Goal: Task Accomplishment & Management: Complete application form

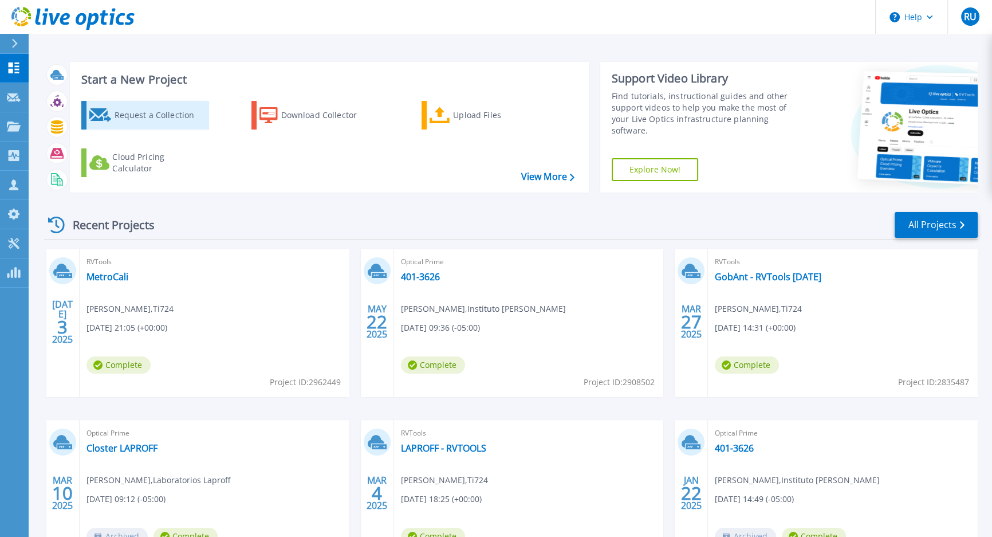
click at [160, 117] on div "Request a Collection" at bounding box center [160, 115] width 92 height 23
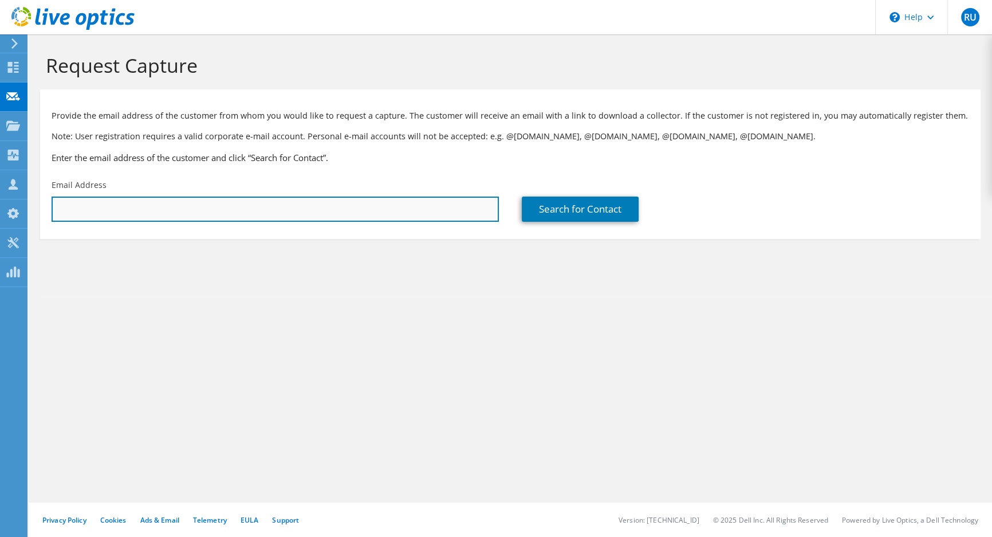
click at [172, 210] on input "text" at bounding box center [275, 208] width 447 height 25
click at [199, 212] on input "text" at bounding box center [275, 208] width 447 height 25
click at [241, 214] on input "text" at bounding box center [275, 208] width 447 height 25
click at [170, 211] on input "text" at bounding box center [275, 208] width 447 height 25
paste input "juan.arangop@zentria.com.co"
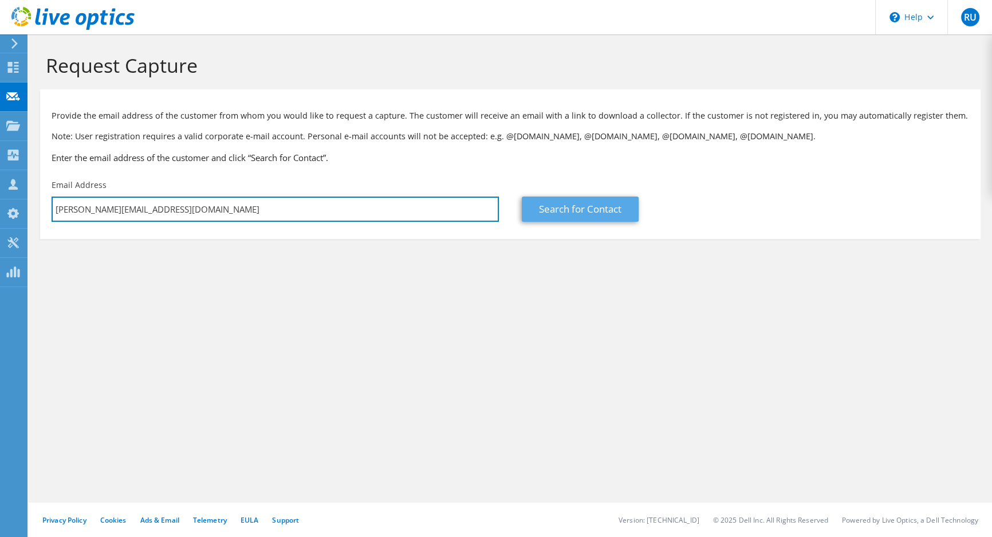
type input "juan.arangop@zentria.com.co"
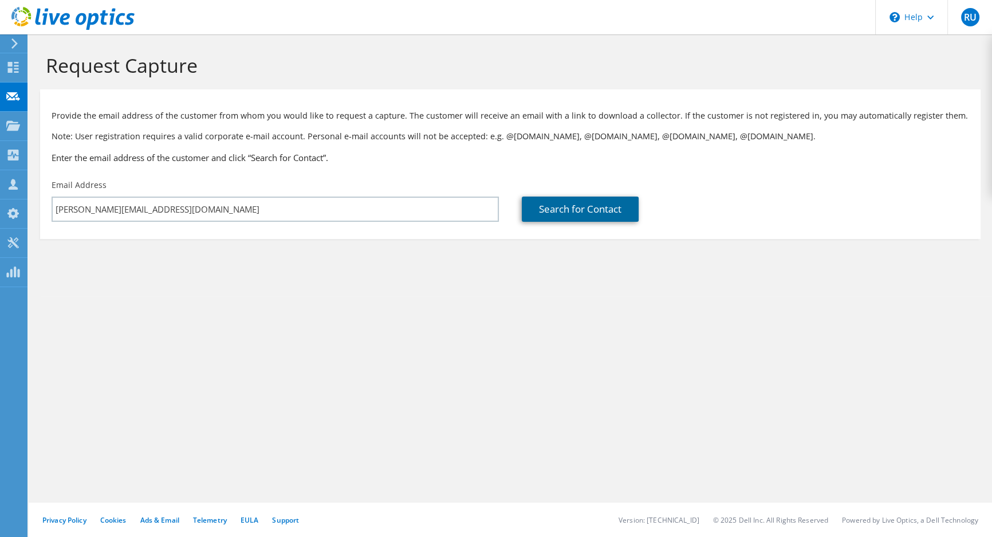
click at [578, 215] on link "Search for Contact" at bounding box center [580, 208] width 117 height 25
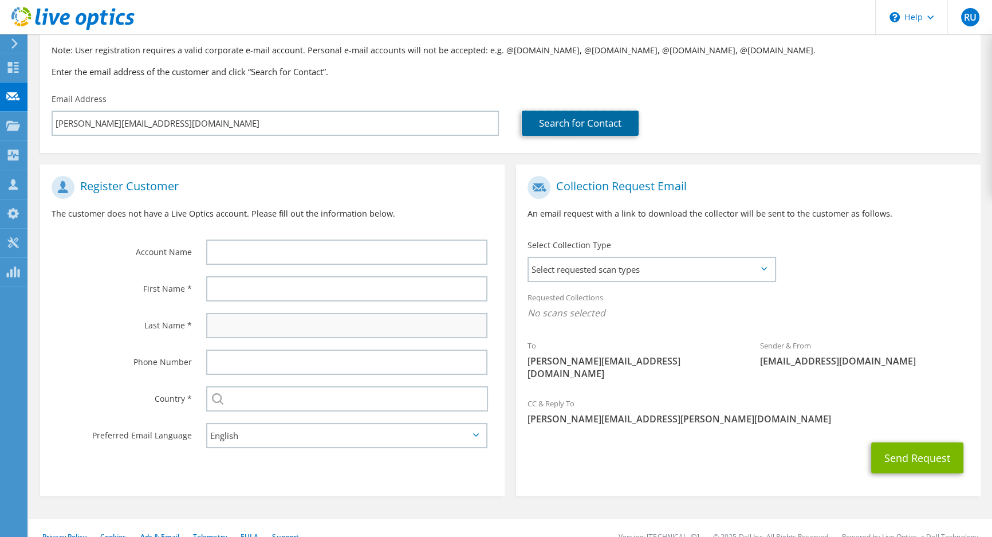
scroll to position [92, 0]
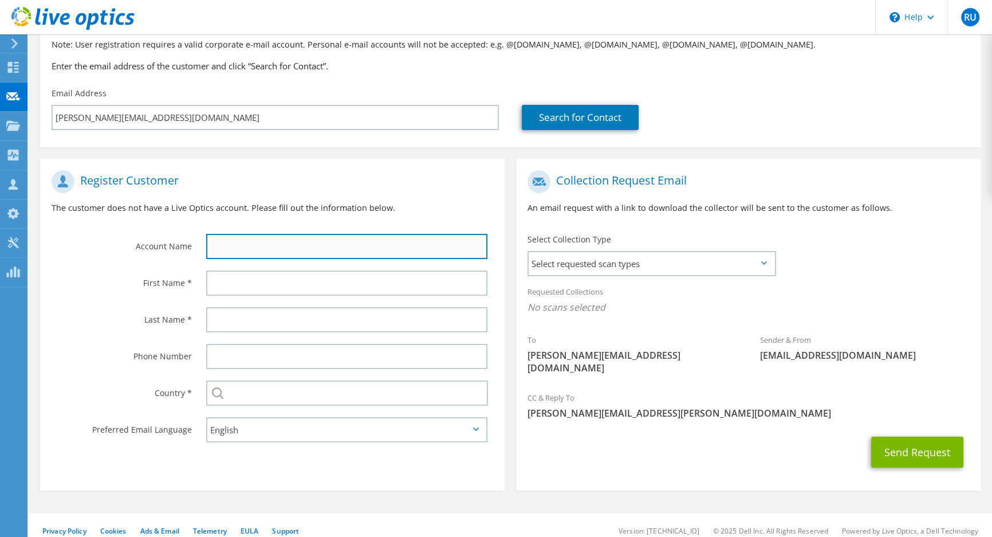
click at [274, 245] on input "text" at bounding box center [346, 246] width 281 height 25
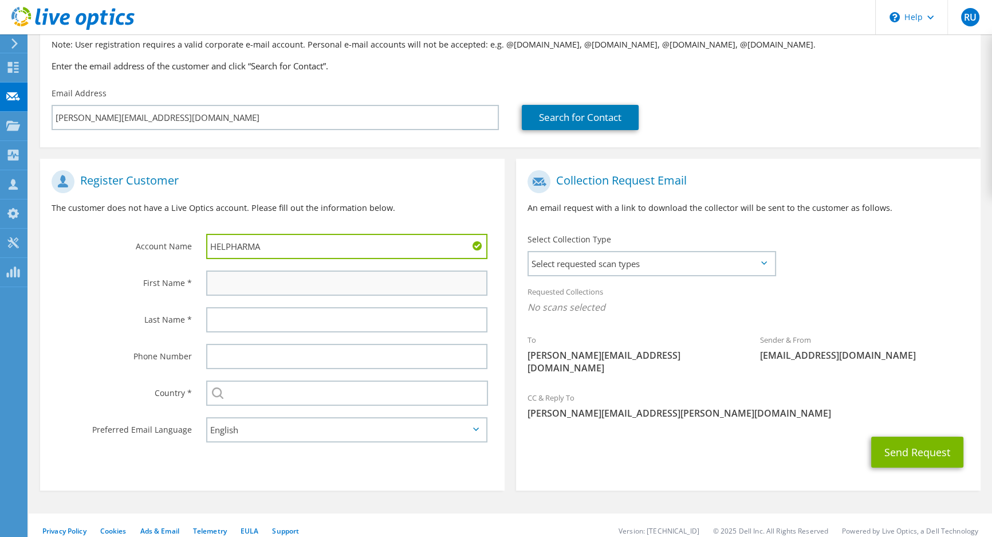
type input "HELPHARMA"
click at [262, 287] on input "text" at bounding box center [346, 282] width 281 height 25
type input "Juan"
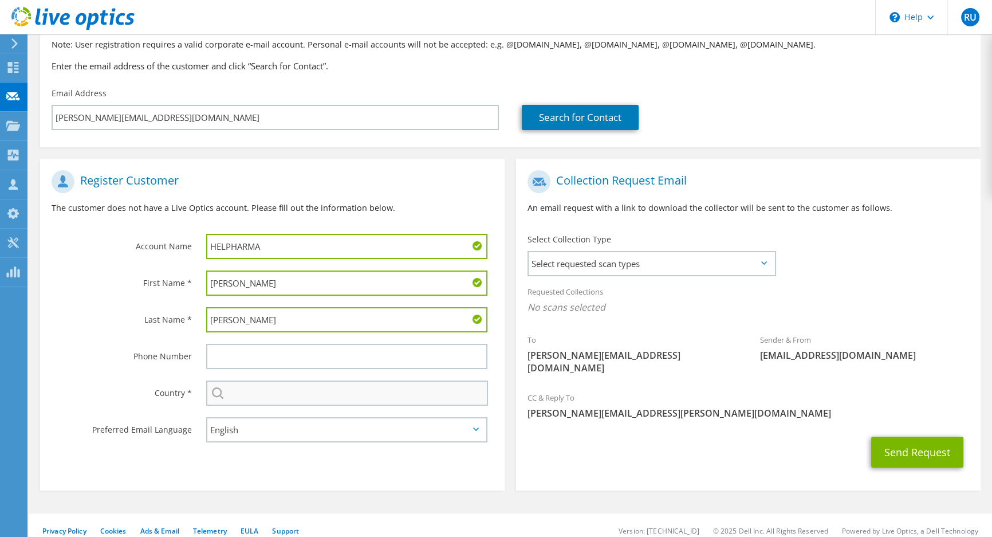
type input "Arango"
click at [248, 388] on input "text" at bounding box center [347, 392] width 282 height 25
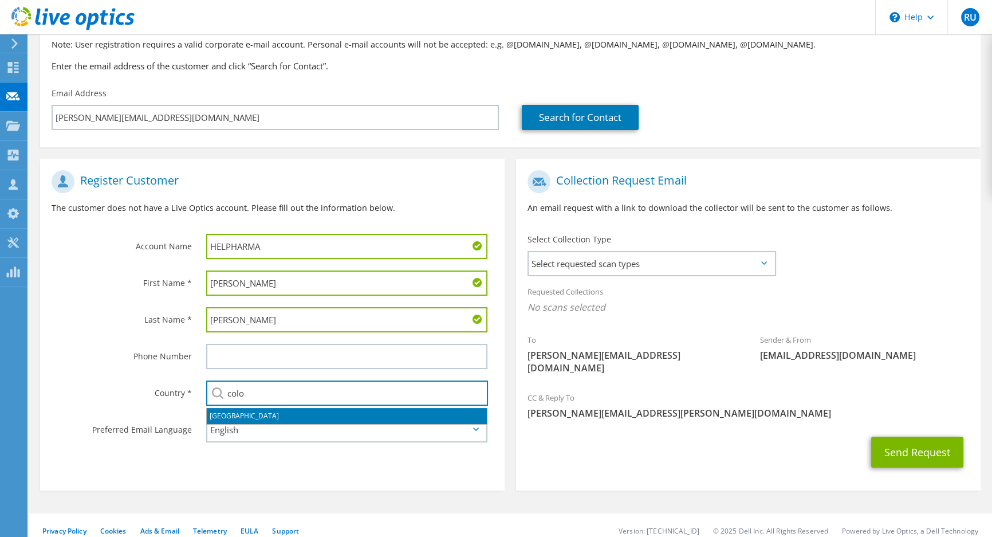
click at [239, 416] on li "Colombia" at bounding box center [347, 416] width 280 height 16
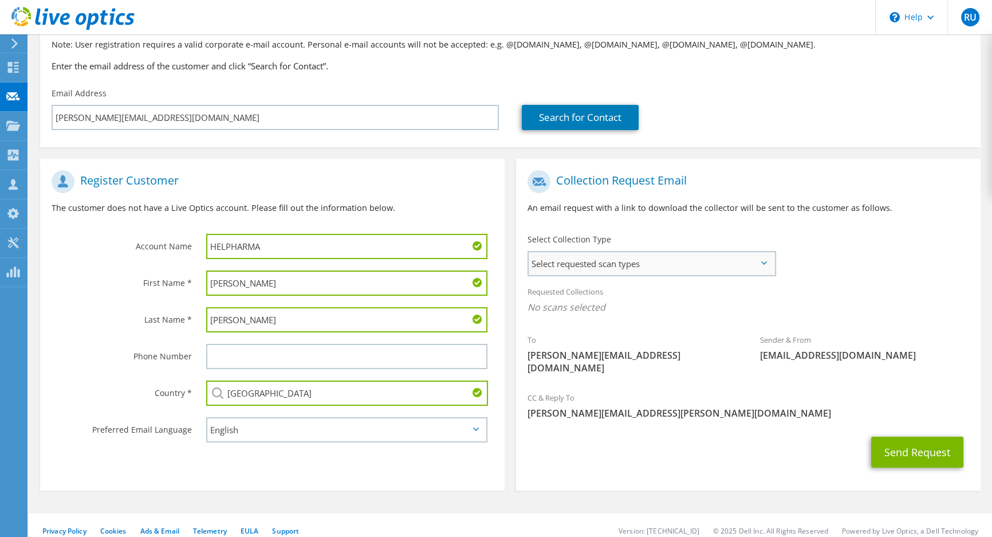
type input "Colombia"
click at [716, 258] on span "Select requested scan types" at bounding box center [652, 263] width 246 height 23
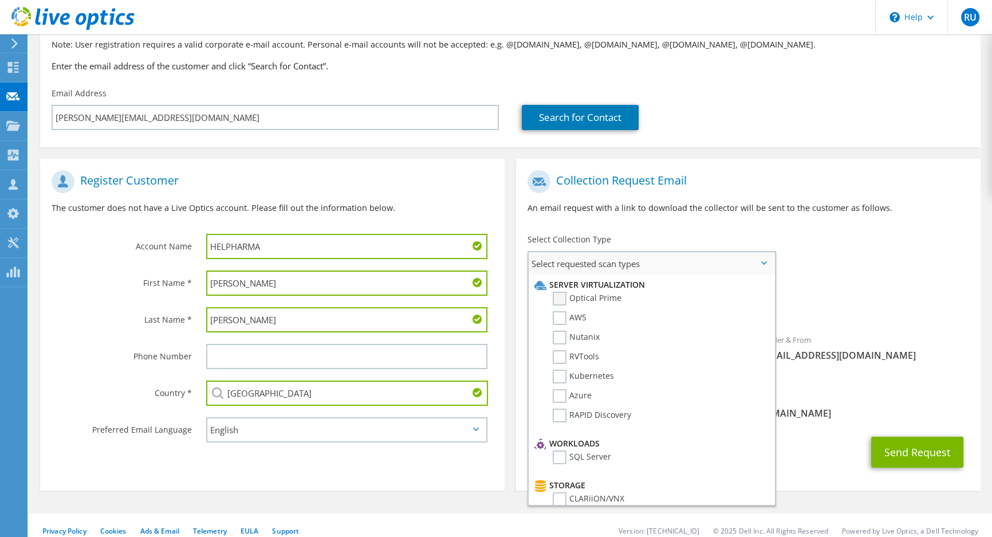
click at [594, 301] on label "Optical Prime" at bounding box center [587, 298] width 69 height 14
click at [0, 0] on input "Optical Prime" at bounding box center [0, 0] width 0 height 0
click at [852, 294] on div "Requested Collections No scans selected Optical Prime" at bounding box center [748, 302] width 464 height 46
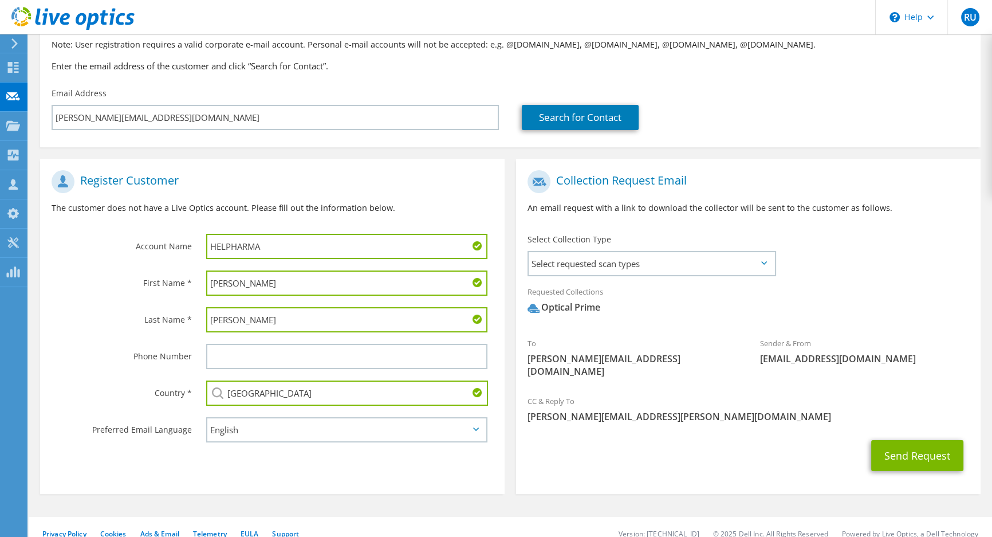
scroll to position [94, 0]
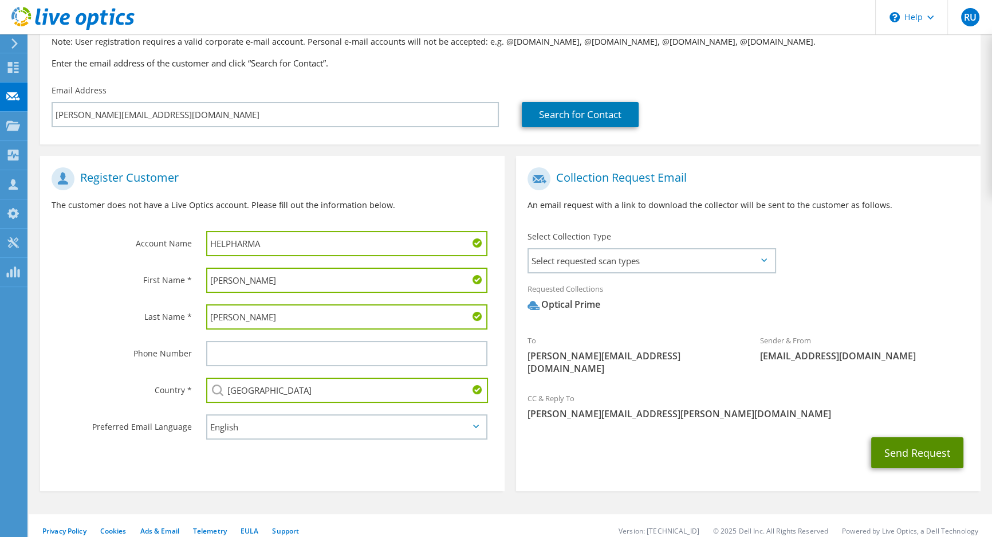
click at [902, 437] on button "Send Request" at bounding box center [917, 452] width 92 height 31
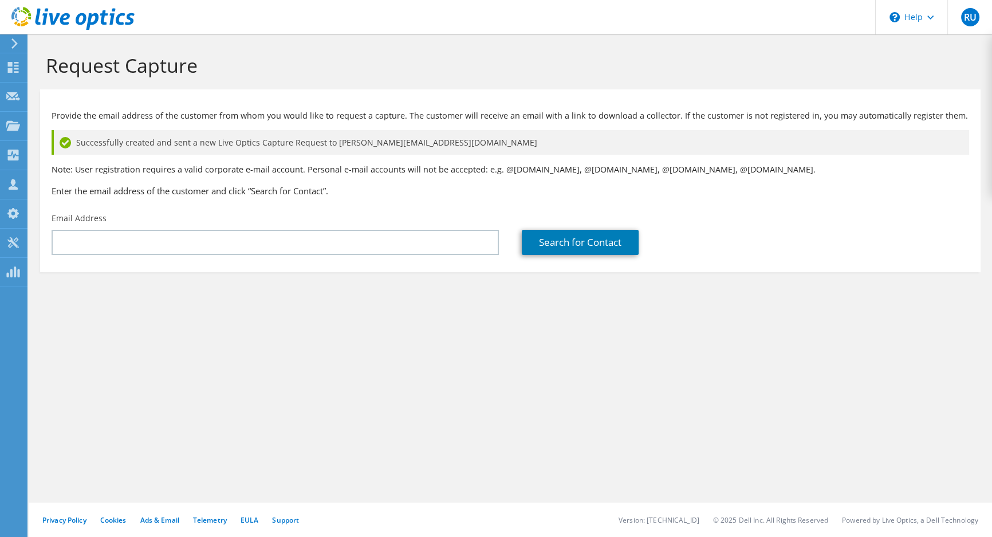
click at [372, 143] on span "Successfully created and sent a new Live Optics Capture Request to juan.arangop…" at bounding box center [306, 142] width 461 height 13
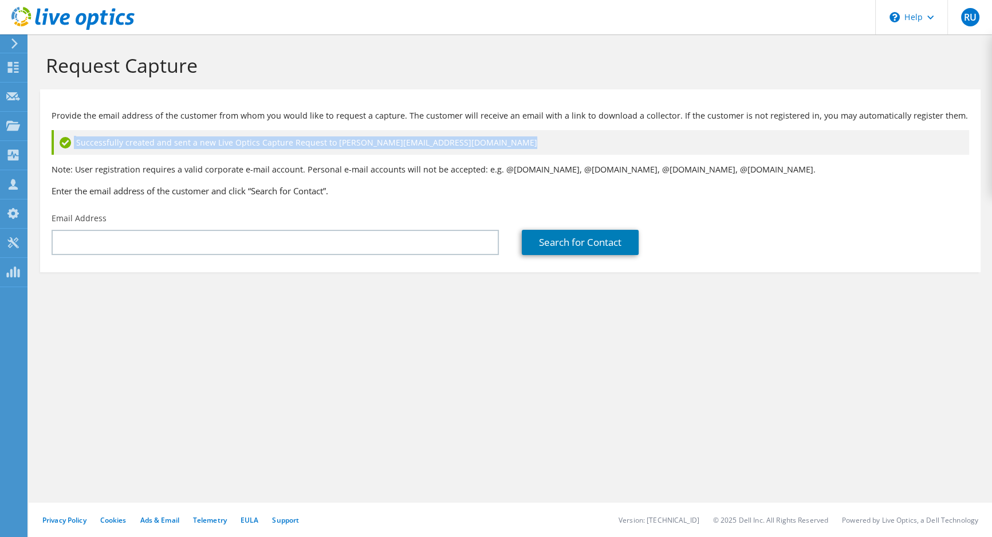
click at [372, 143] on span "Successfully created and sent a new Live Optics Capture Request to juan.arangop…" at bounding box center [306, 142] width 461 height 13
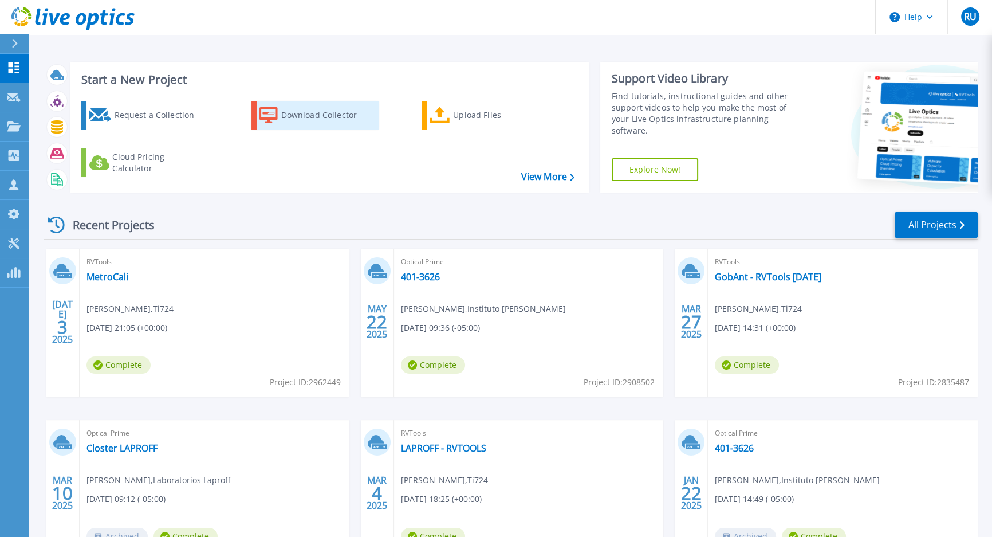
click at [334, 118] on div "Download Collector" at bounding box center [327, 115] width 92 height 23
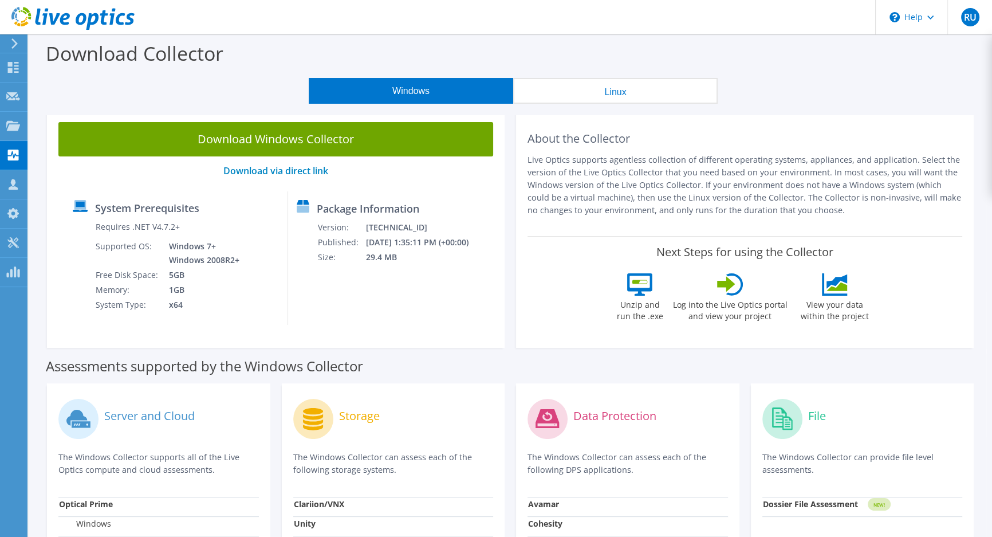
click at [512, 270] on div "About the Collector Live Optics supports agentless collection of different oper…" at bounding box center [744, 229] width 469 height 237
click at [399, 255] on td "29.4 MB" at bounding box center [424, 257] width 119 height 15
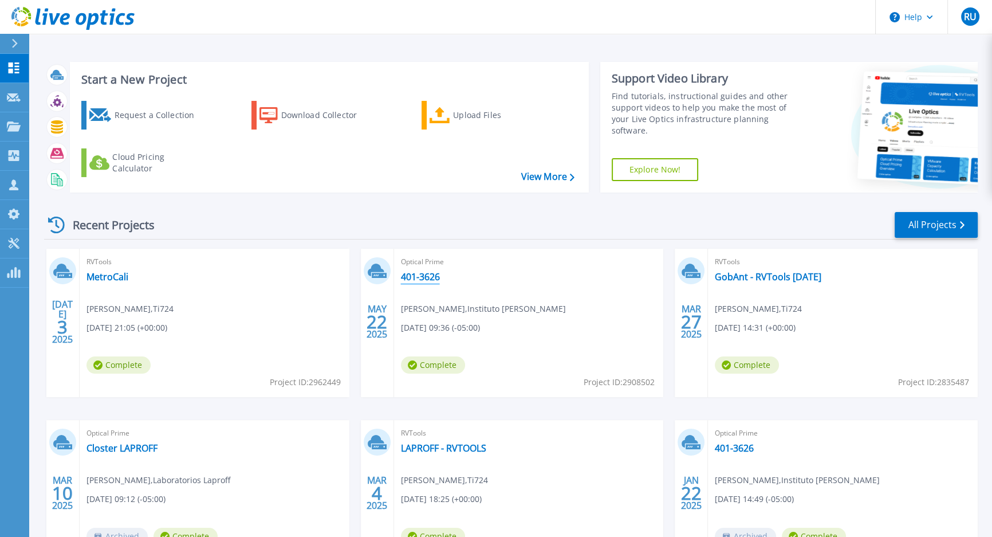
click at [409, 277] on link "401-3626" at bounding box center [420, 276] width 39 height 11
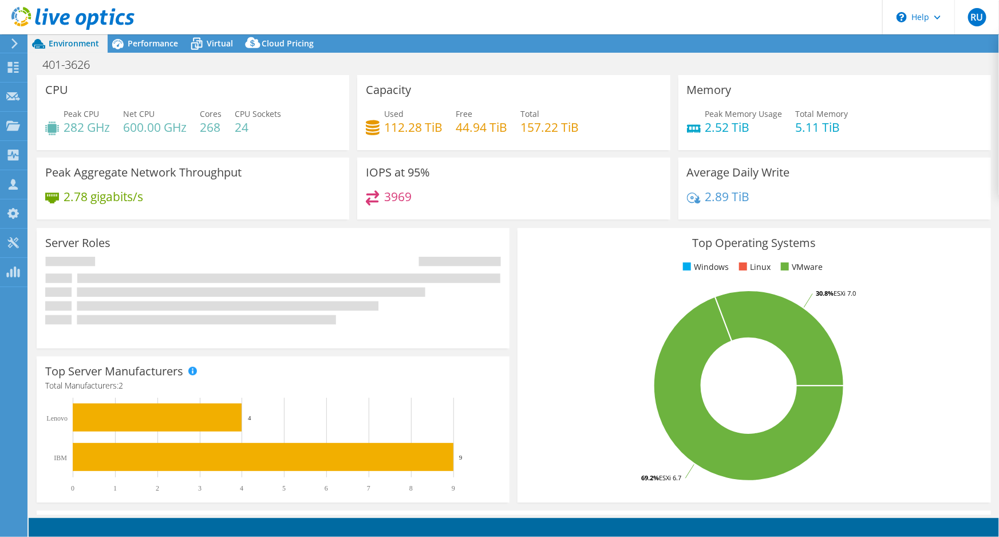
select select "USD"
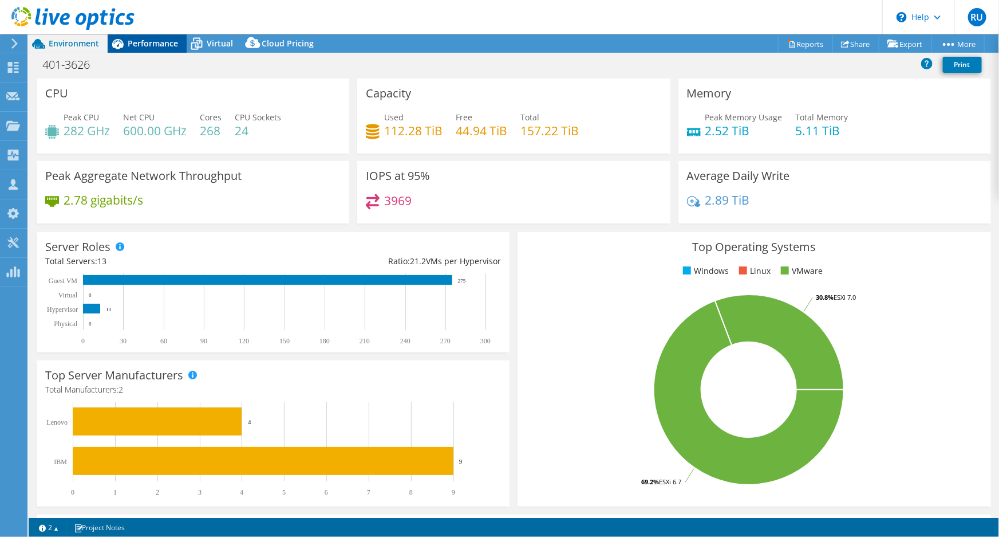
click at [156, 49] on div "Performance" at bounding box center [147, 43] width 79 height 18
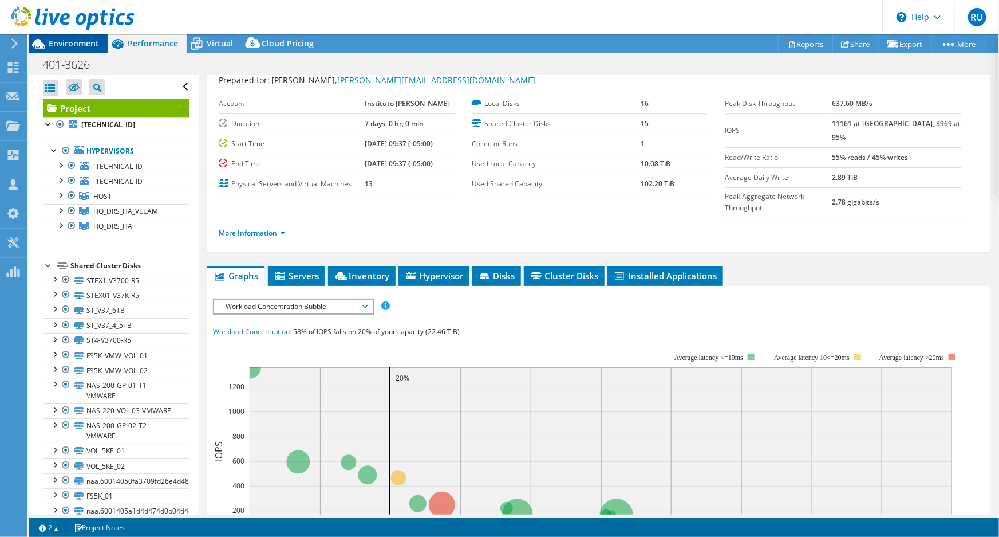
click at [76, 41] on span "Environment" at bounding box center [74, 43] width 50 height 11
